Goal: Information Seeking & Learning: Learn about a topic

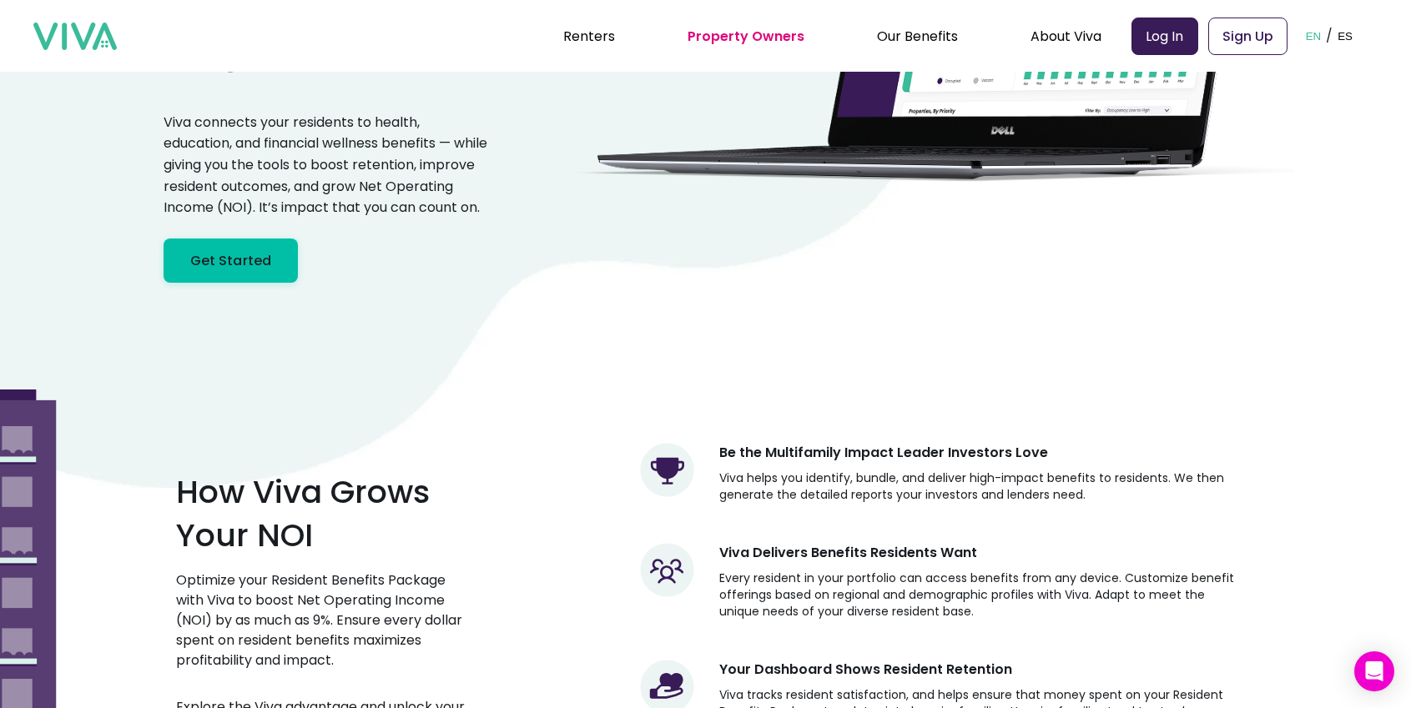
scroll to position [501, 0]
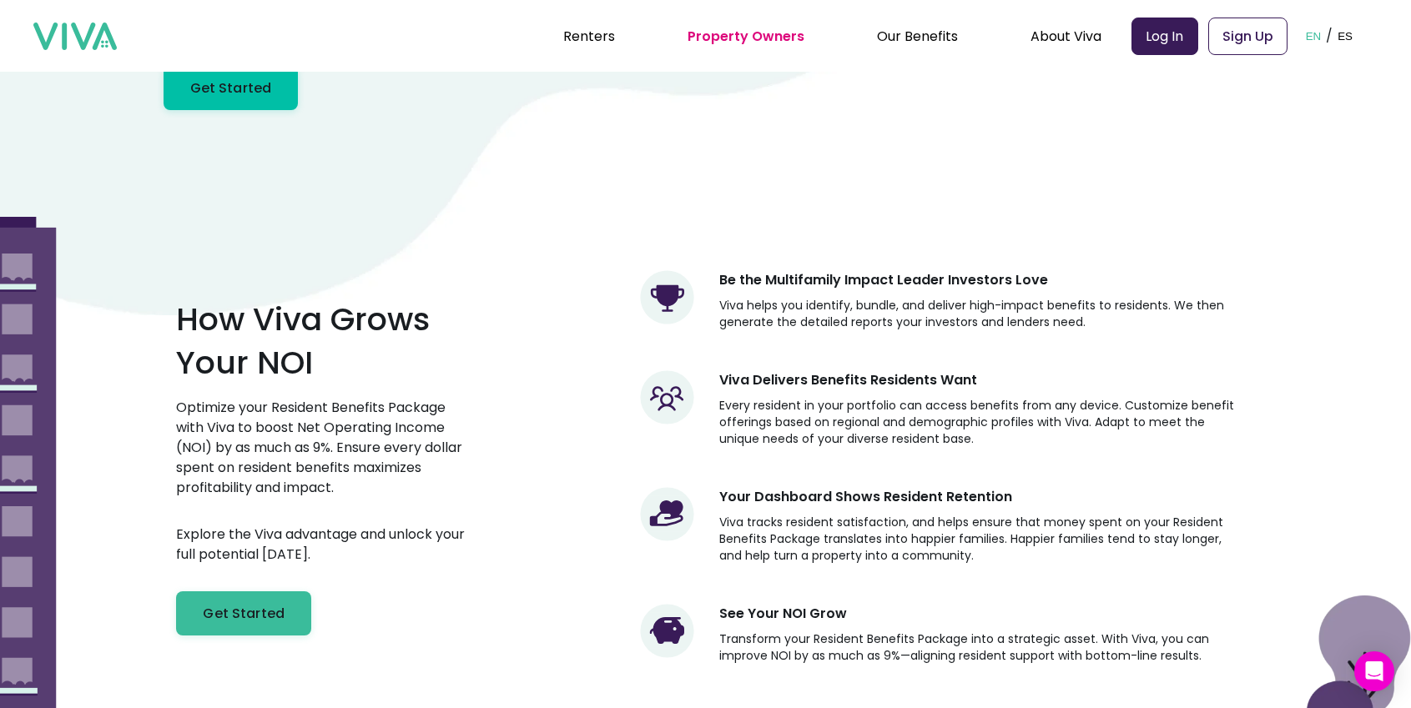
click at [747, 562] on p "Viva tracks resident satisfaction, and helps ensure that money spent on your Re…" at bounding box center [976, 539] width 515 height 50
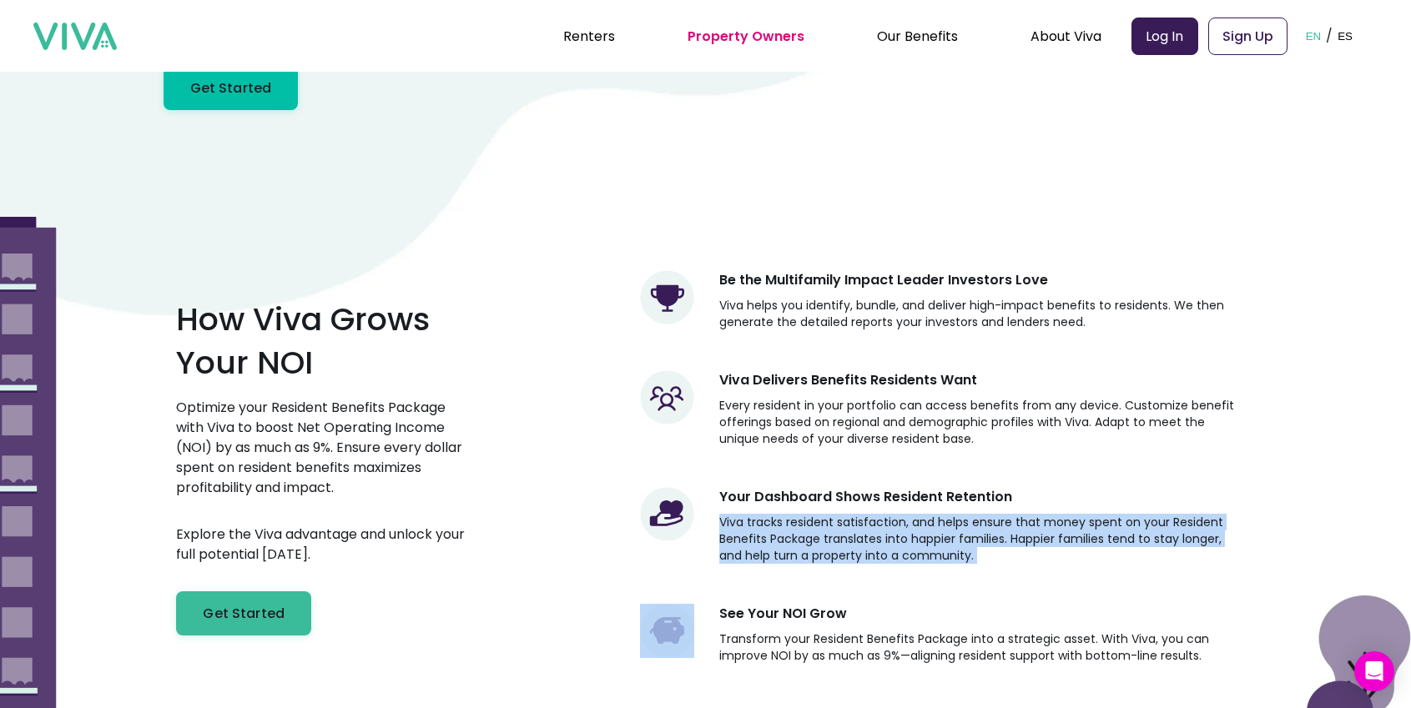
click at [747, 562] on p "Viva tracks resident satisfaction, and helps ensure that money spent on your Re…" at bounding box center [976, 539] width 515 height 50
click at [740, 562] on p "Viva tracks resident satisfaction, and helps ensure that money spent on your Re…" at bounding box center [976, 539] width 515 height 50
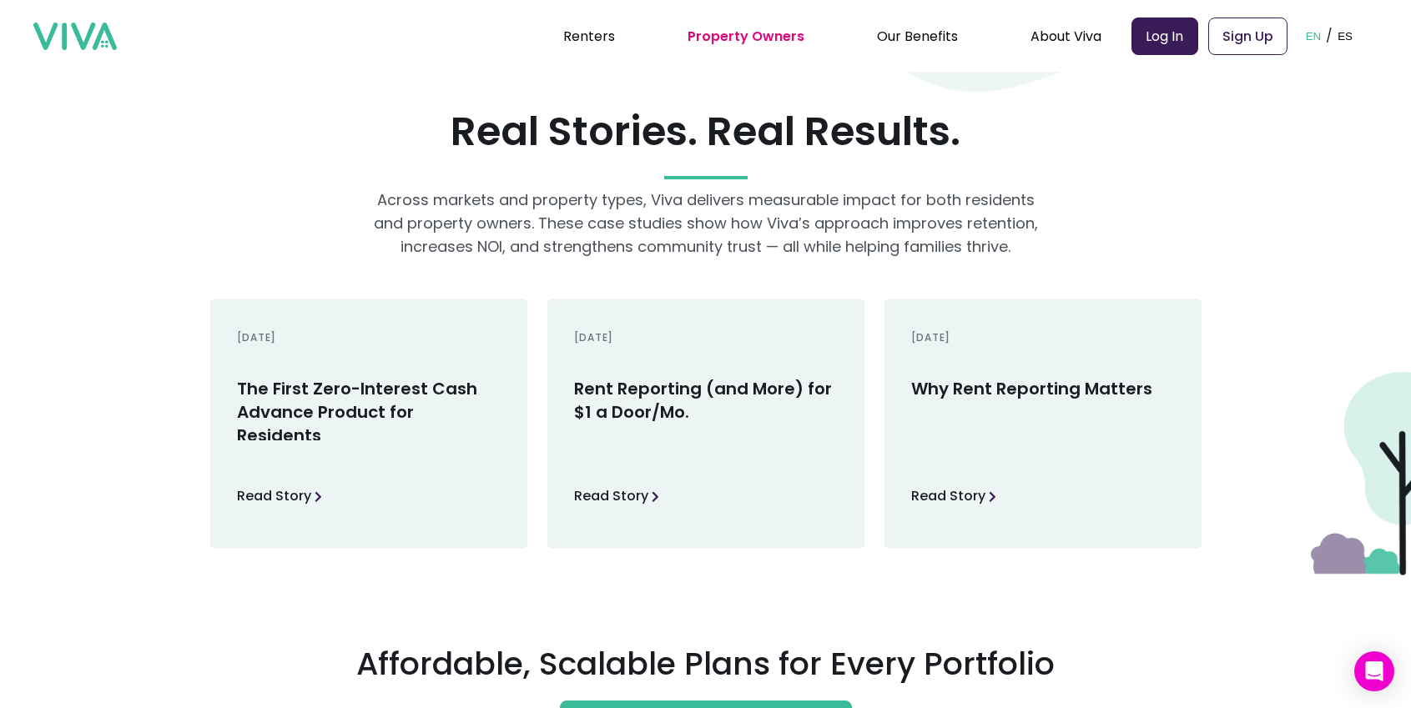
scroll to position [2965, 0]
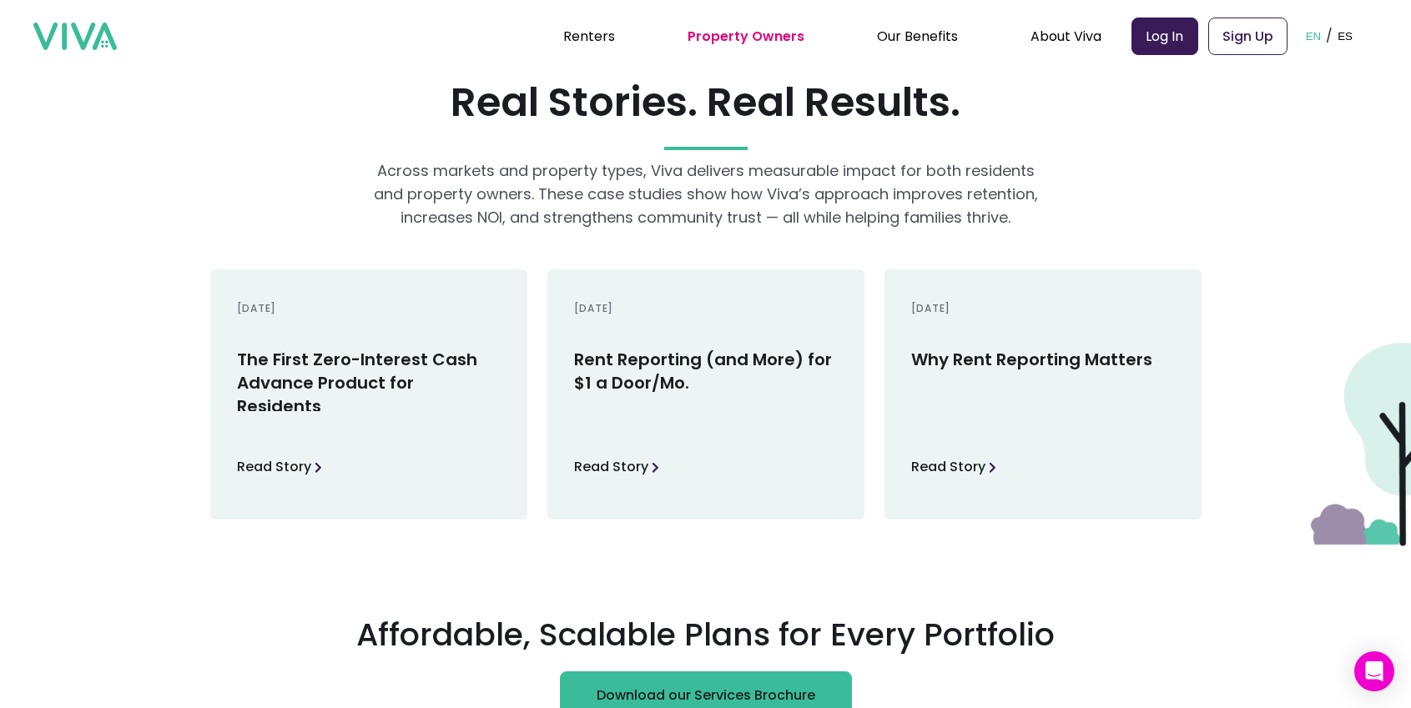
click at [431, 360] on h3 "The First Zero-Interest Cash Advance Product for Residents" at bounding box center [369, 379] width 264 height 63
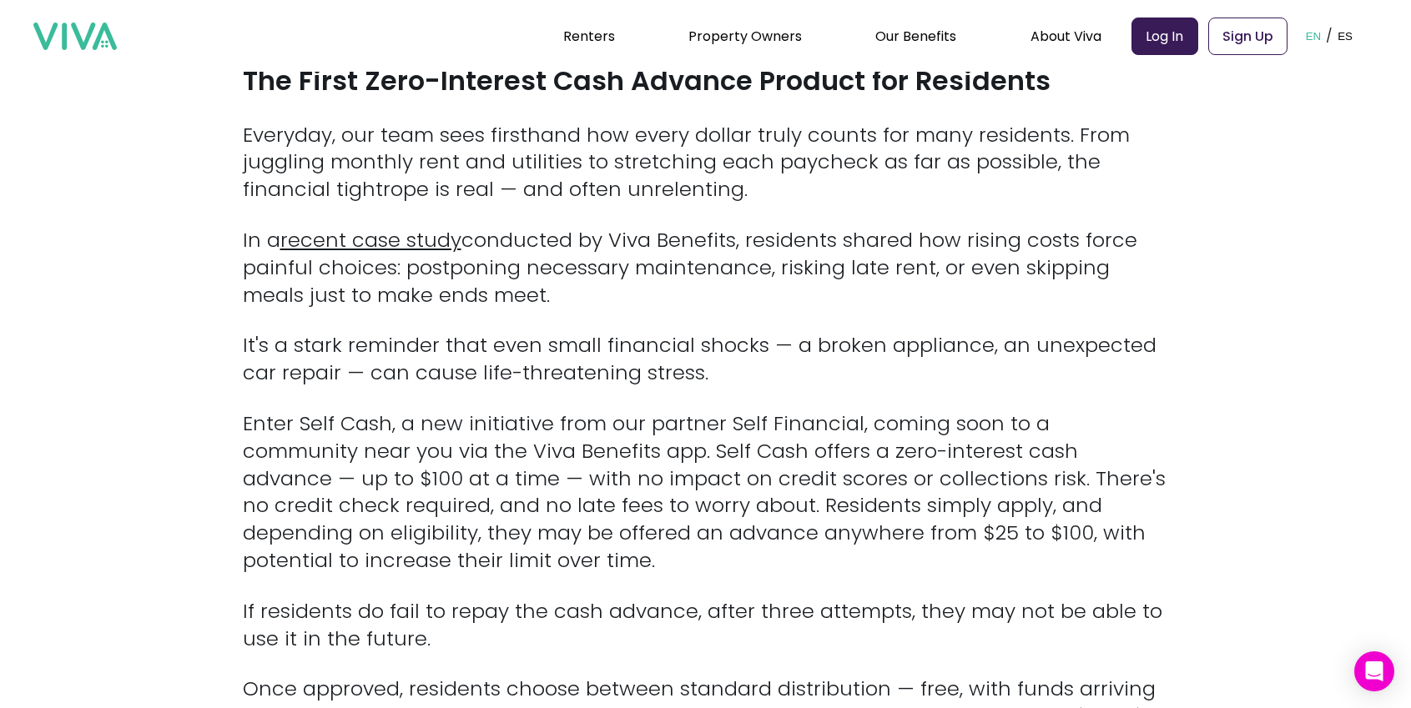
scroll to position [573, 0]
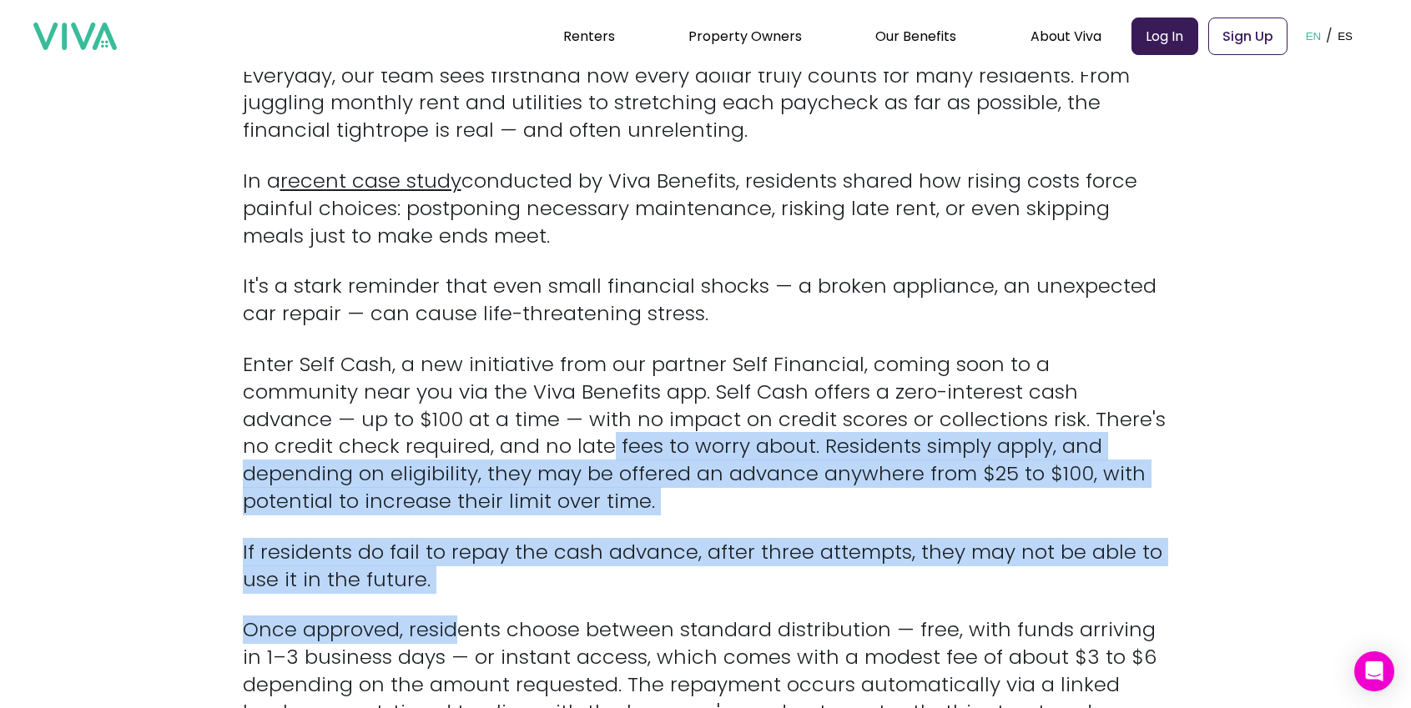
drag, startPoint x: 445, startPoint y: 455, endPoint x: 447, endPoint y: 643, distance: 188.6
click at [447, 643] on p "Once approved, residents choose between standard distribution — free, with fund…" at bounding box center [706, 699] width 926 height 164
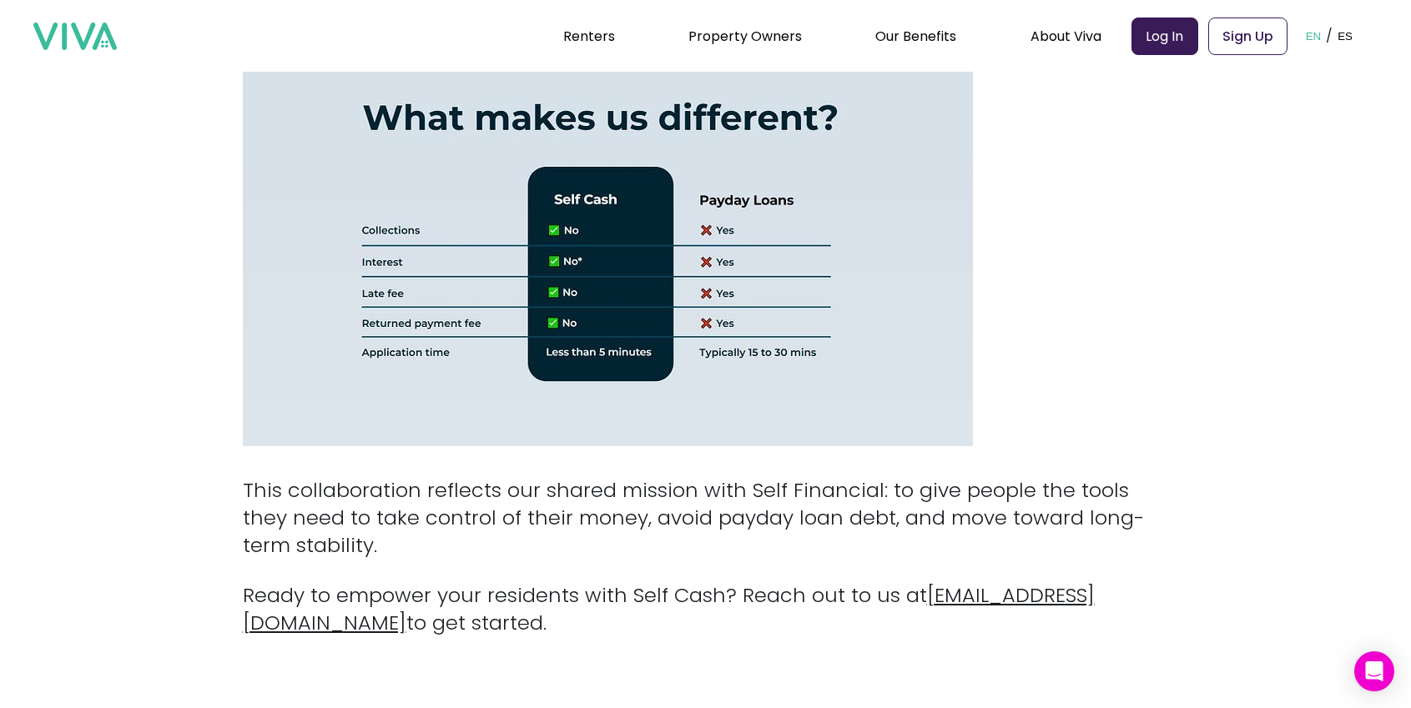
scroll to position [1890, 0]
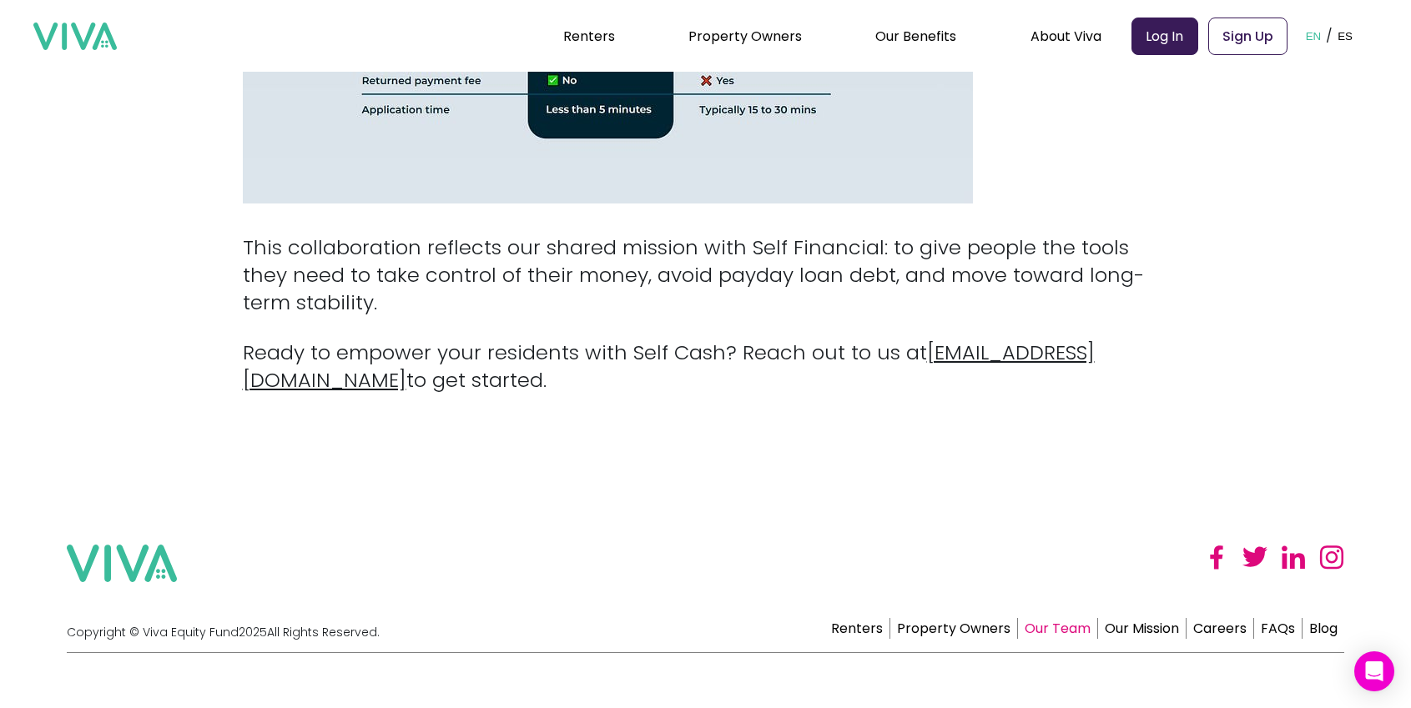
click at [1038, 618] on link "Our Team" at bounding box center [1058, 628] width 80 height 21
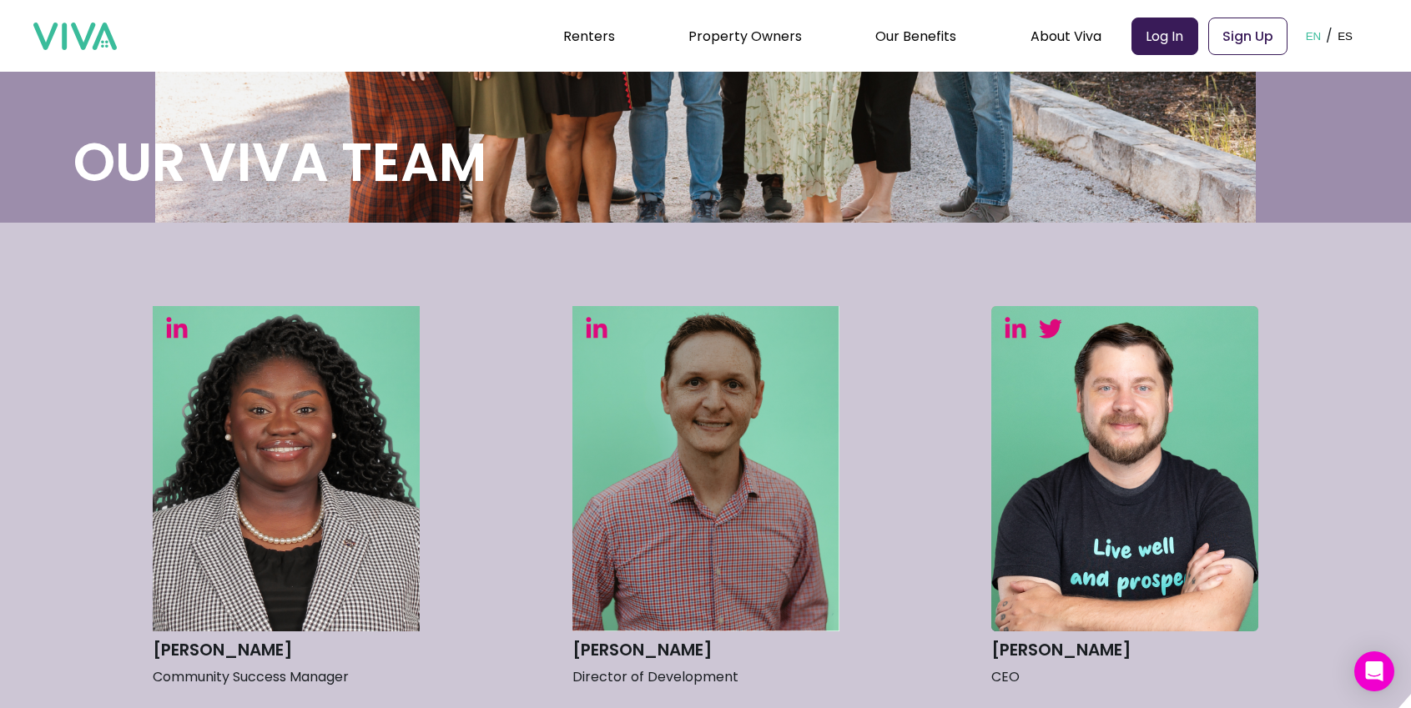
scroll to position [624, 0]
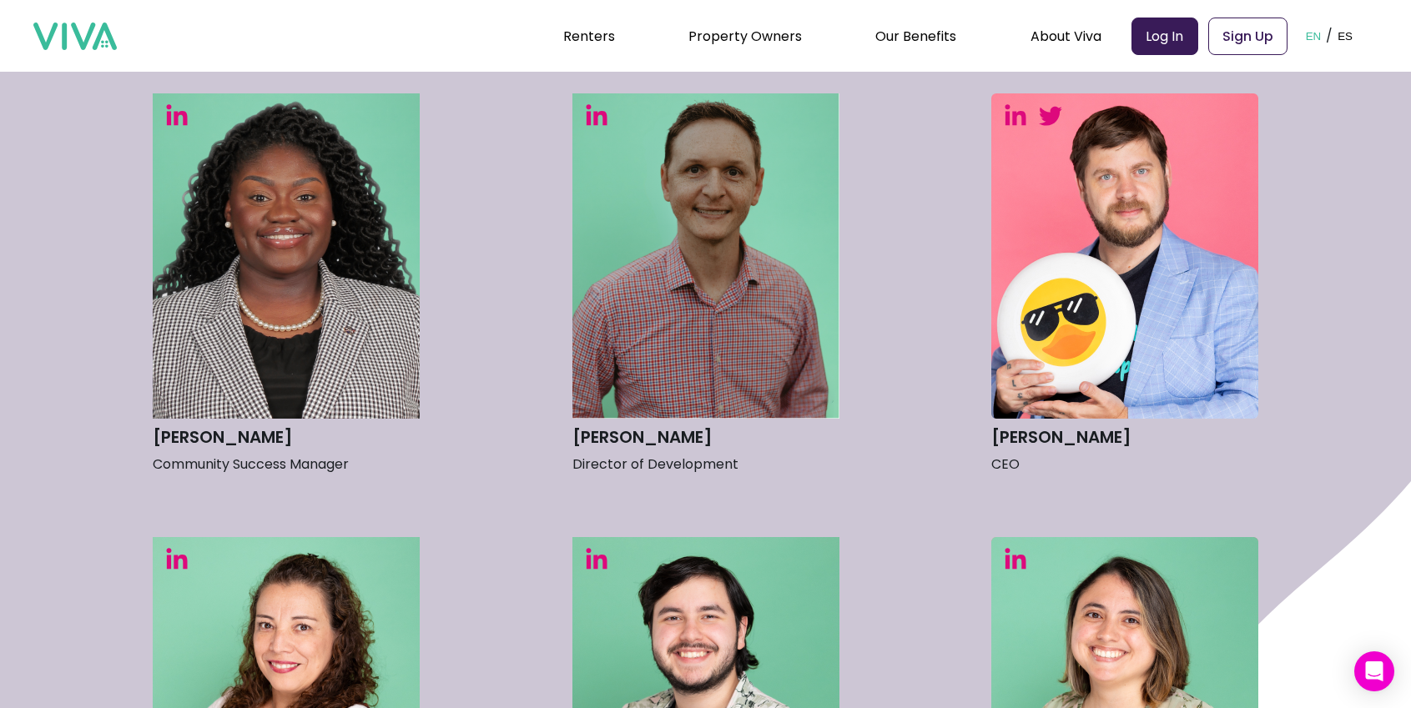
click at [1061, 318] on img at bounding box center [1124, 255] width 267 height 325
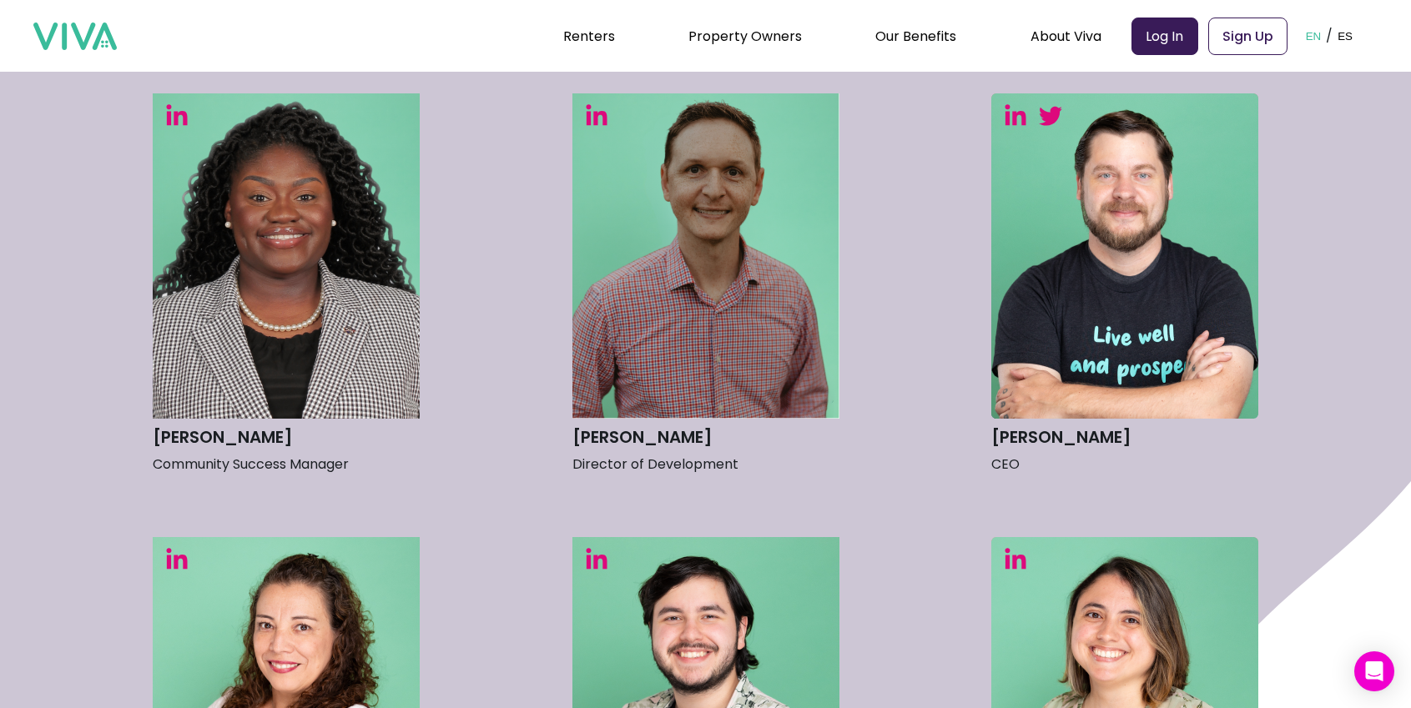
click at [1012, 116] on img at bounding box center [1015, 114] width 23 height 23
